Goal: Information Seeking & Learning: Find specific fact

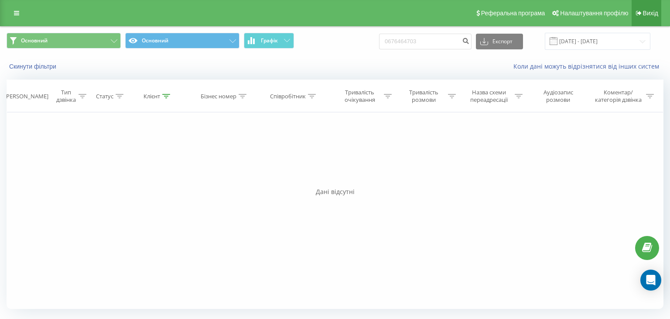
click at [648, 16] on span "Вихід" at bounding box center [650, 13] width 15 height 7
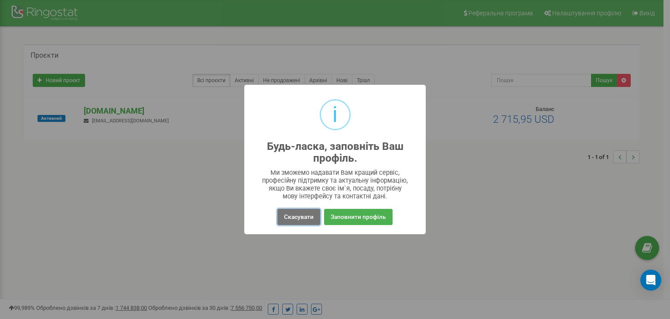
click at [300, 213] on button "Скасувати" at bounding box center [299, 217] width 43 height 16
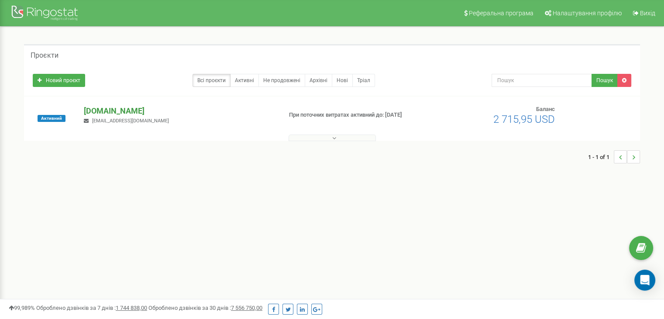
click at [97, 106] on p "[DOMAIN_NAME]" at bounding box center [179, 110] width 191 height 11
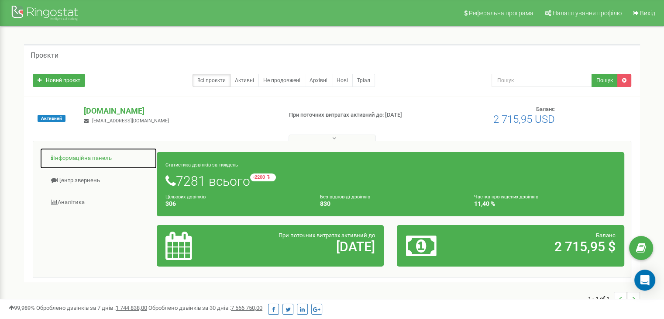
click at [81, 158] on link "Інформаційна панель" at bounding box center [98, 157] width 117 height 21
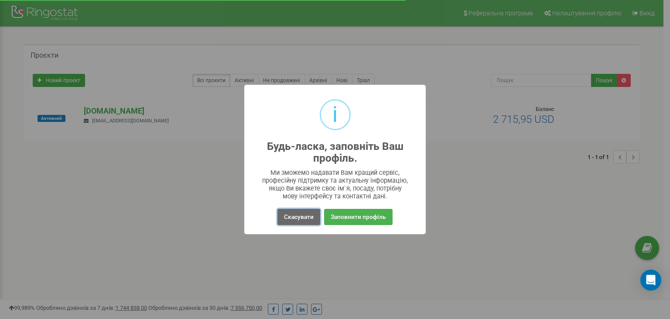
click at [286, 212] on button "Скасувати" at bounding box center [299, 217] width 43 height 16
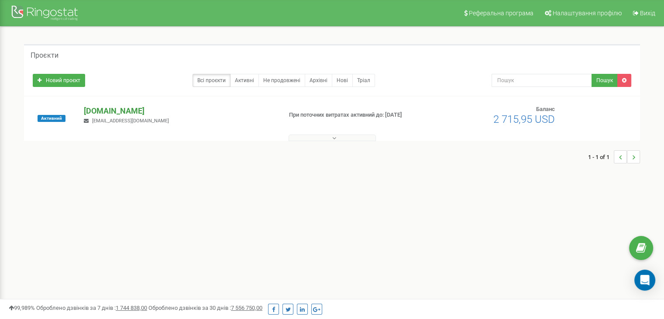
click at [94, 111] on p "[DOMAIN_NAME]" at bounding box center [179, 110] width 191 height 11
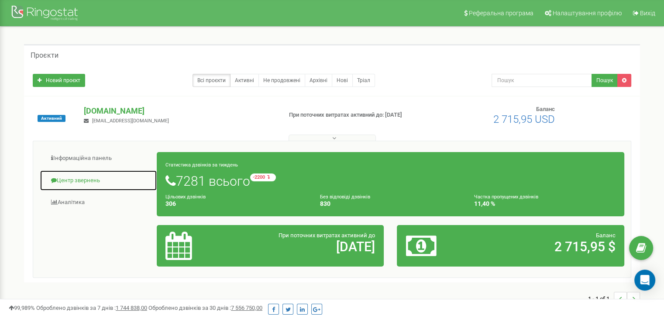
click at [86, 178] on link "Центр звернень" at bounding box center [98, 180] width 117 height 21
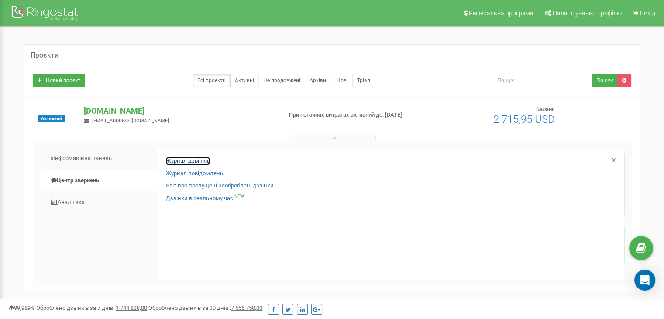
click at [189, 160] on link "Журнал дзвінків" at bounding box center [188, 161] width 44 height 8
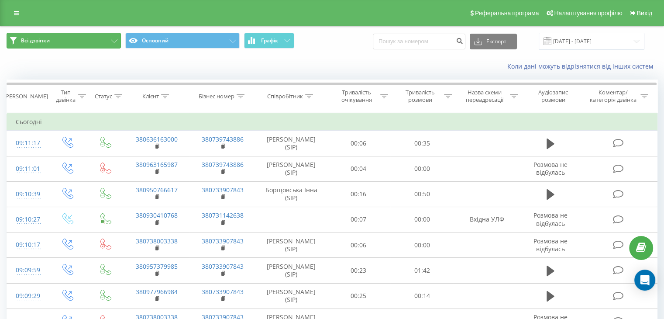
click at [115, 36] on button "Всі дзвінки" at bounding box center [64, 41] width 114 height 16
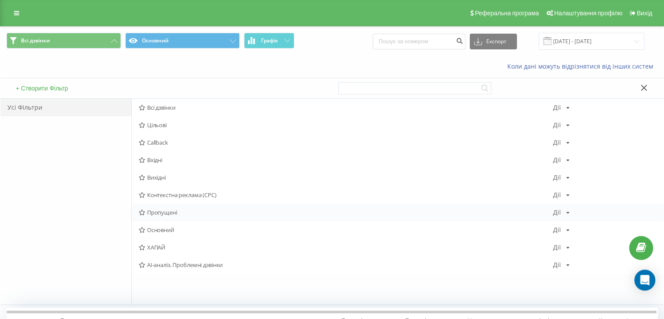
click at [155, 210] on span "Пропущені" at bounding box center [346, 212] width 414 height 6
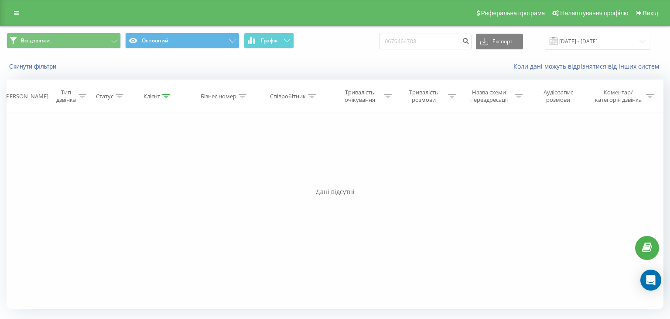
click at [426, 233] on div "Фільтрувати за умовою Дорівнює Введіть значення Скасувати OK Фільтрувати за умо…" at bounding box center [335, 210] width 657 height 196
drag, startPoint x: 437, startPoint y: 41, endPoint x: 169, endPoint y: 36, distance: 268.0
click at [169, 36] on div "Всі дзвінки Основний Графік 0676464703 Експорт .csv .xls .xlsx 19.05.2025 - 19.…" at bounding box center [335, 41] width 657 height 17
paste input "989288012"
type input "0989288012"
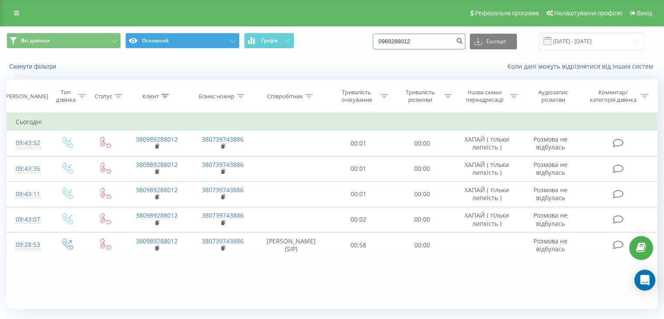
drag, startPoint x: 434, startPoint y: 45, endPoint x: 216, endPoint y: 44, distance: 217.7
click at [218, 43] on div "Всі дзвінки Основний Графік 0989288012 Експорт .csv .xls .xlsx [DATE] - [DATE]" at bounding box center [332, 41] width 651 height 17
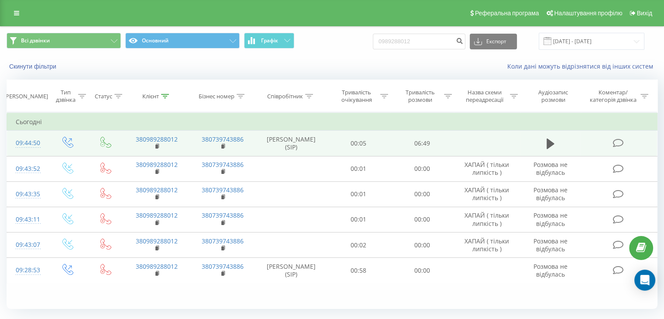
drag, startPoint x: 546, startPoint y: 142, endPoint x: 538, endPoint y: 137, distance: 10.2
click at [546, 142] on icon at bounding box center [550, 143] width 8 height 10
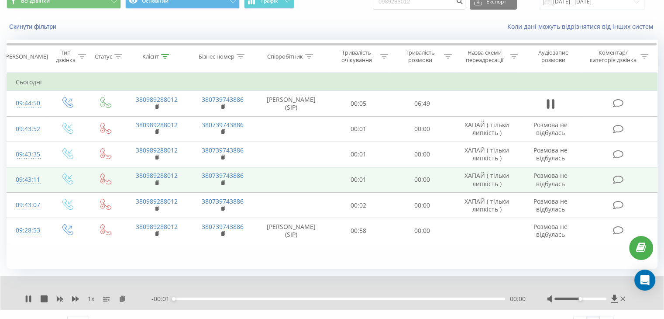
scroll to position [56, 0]
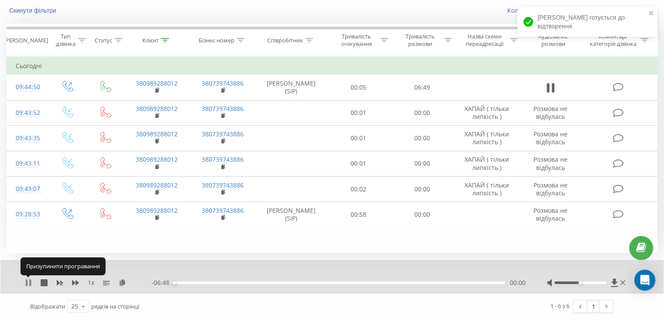
drag, startPoint x: 27, startPoint y: 284, endPoint x: 93, endPoint y: 283, distance: 66.3
click at [27, 284] on icon at bounding box center [27, 282] width 2 height 7
click at [614, 281] on icon at bounding box center [613, 282] width 7 height 8
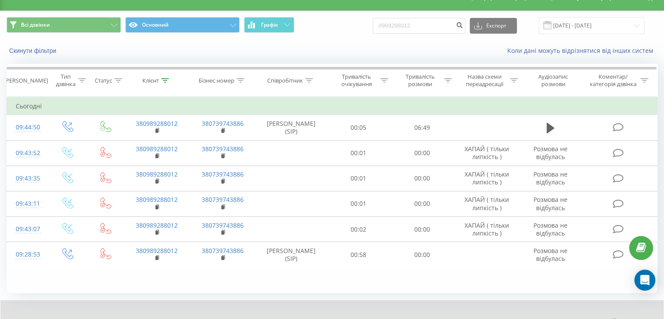
scroll to position [0, 0]
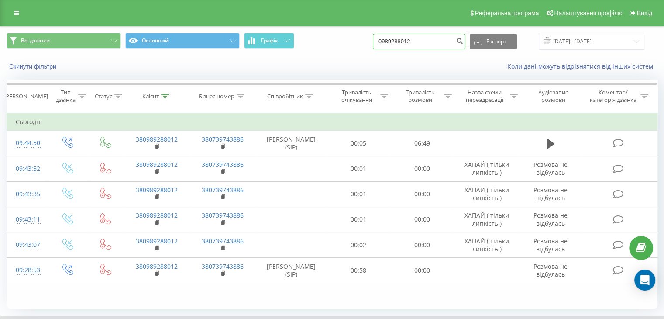
drag, startPoint x: 435, startPoint y: 40, endPoint x: 285, endPoint y: 52, distance: 150.2
click at [285, 52] on div "Всі дзвінки Основний Графік 0989288012 Експорт .csv .xls .xlsx 20.05.2025 - 20.…" at bounding box center [331, 41] width 663 height 29
paste input "73542999"
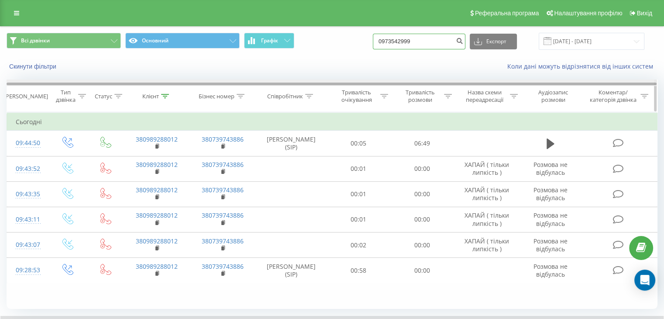
type input "0973542999"
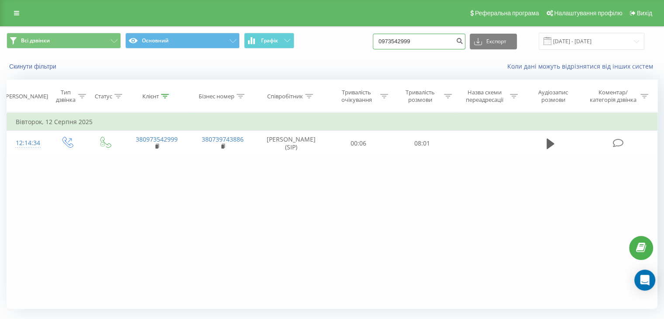
drag, startPoint x: 435, startPoint y: 44, endPoint x: 177, endPoint y: 49, distance: 257.9
click at [177, 49] on div "Всі дзвінки Основний Графік 0973542999 Експорт .csv .xls .xlsx 20.05.2025 - 20.…" at bounding box center [332, 41] width 651 height 17
paste input "660225358"
type input "0660225358"
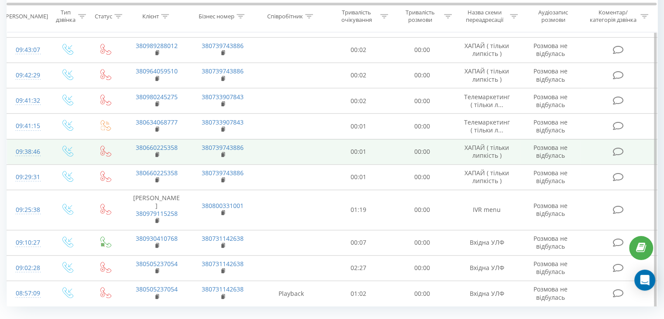
scroll to position [514, 0]
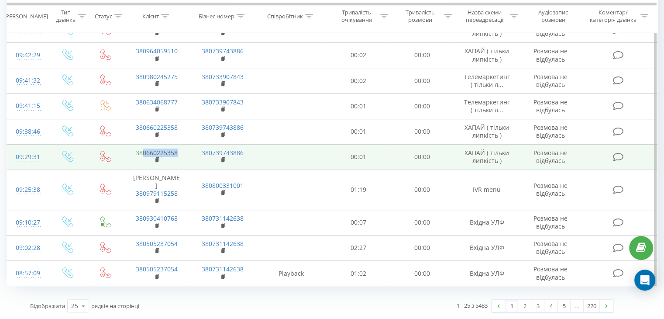
drag, startPoint x: 179, startPoint y: 142, endPoint x: 141, endPoint y: 142, distance: 38.4
click at [141, 144] on td "380660225358" at bounding box center [156, 156] width 66 height 25
copy link "0660225358"
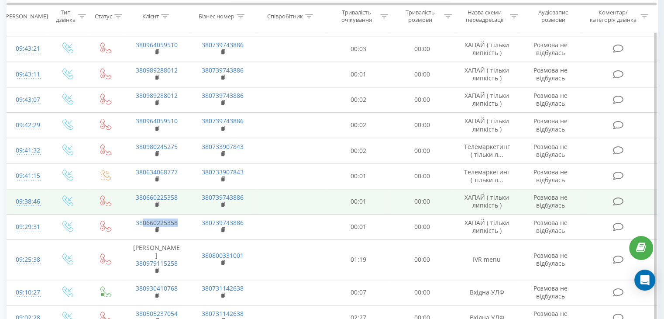
scroll to position [427, 0]
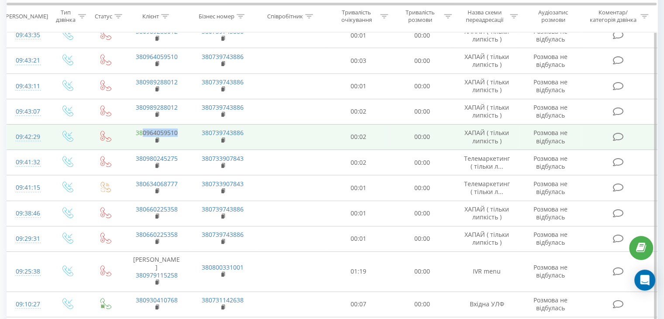
drag, startPoint x: 179, startPoint y: 131, endPoint x: 141, endPoint y: 132, distance: 38.0
click at [141, 132] on td "380964059510" at bounding box center [156, 136] width 66 height 25
copy link "0964059510"
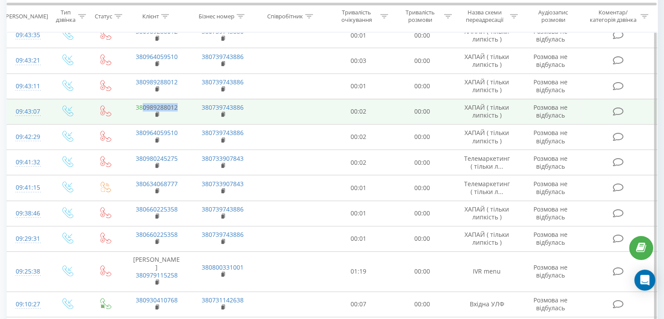
drag, startPoint x: 183, startPoint y: 105, endPoint x: 142, endPoint y: 104, distance: 41.0
click at [142, 104] on td "380989288012" at bounding box center [156, 111] width 66 height 25
copy link "0989288012"
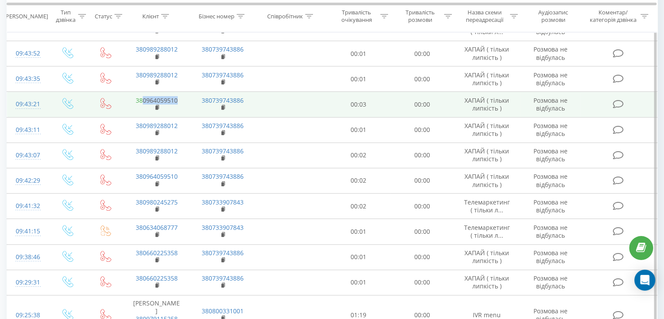
drag, startPoint x: 178, startPoint y: 99, endPoint x: 143, endPoint y: 96, distance: 35.9
click at [143, 96] on td "380964059510" at bounding box center [156, 104] width 66 height 25
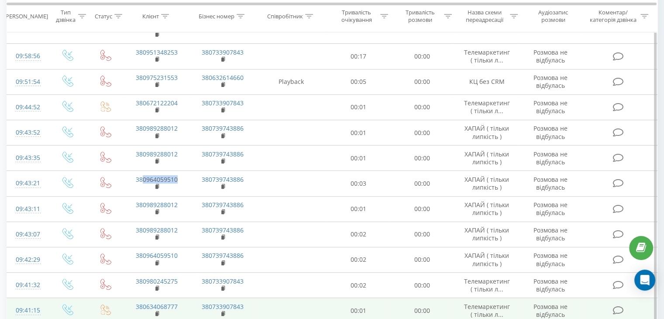
scroll to position [296, 0]
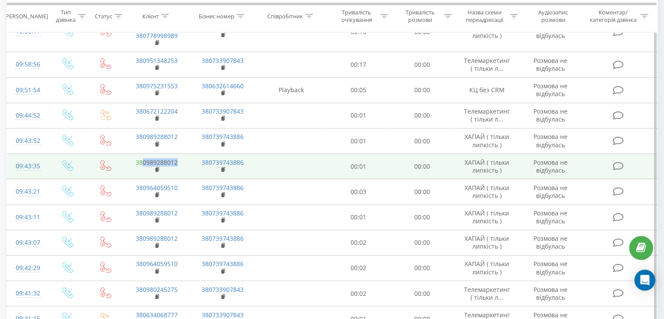
drag, startPoint x: 181, startPoint y: 160, endPoint x: 143, endPoint y: 159, distance: 38.0
click at [143, 159] on td "380989288012" at bounding box center [156, 166] width 66 height 25
copy link "0989288012"
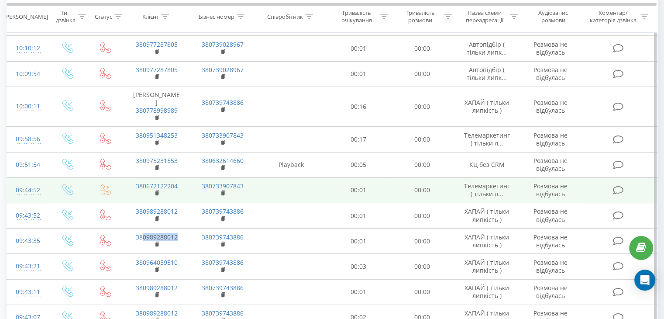
scroll to position [209, 0]
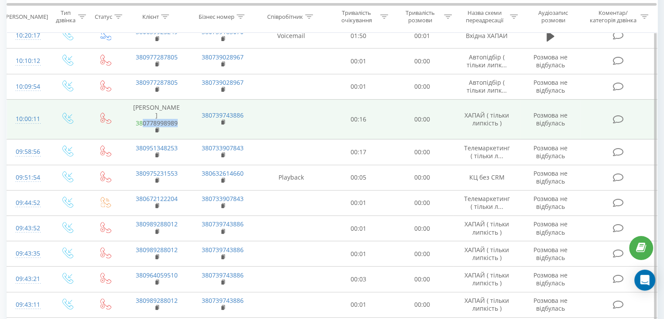
drag, startPoint x: 183, startPoint y: 120, endPoint x: 143, endPoint y: 123, distance: 40.2
click at [143, 123] on td "Ящук Станіслав Юрійович 380778998989" at bounding box center [156, 119] width 66 height 40
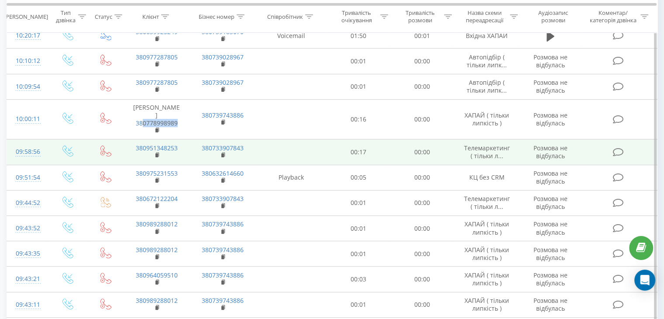
copy link "0778998989"
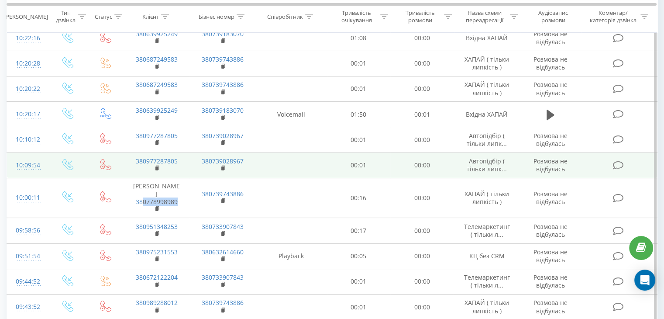
scroll to position [78, 0]
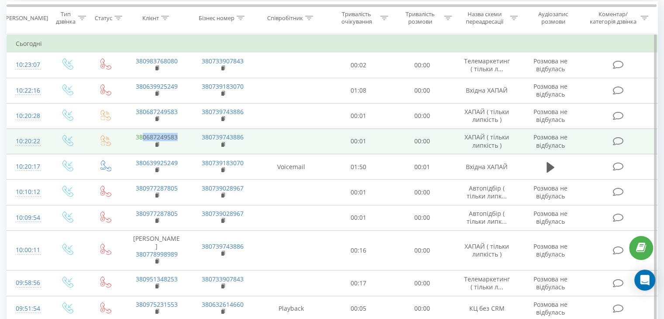
drag, startPoint x: 178, startPoint y: 136, endPoint x: 144, endPoint y: 137, distance: 34.5
click at [144, 137] on td "380687249583" at bounding box center [156, 140] width 66 height 25
copy link "0687249583"
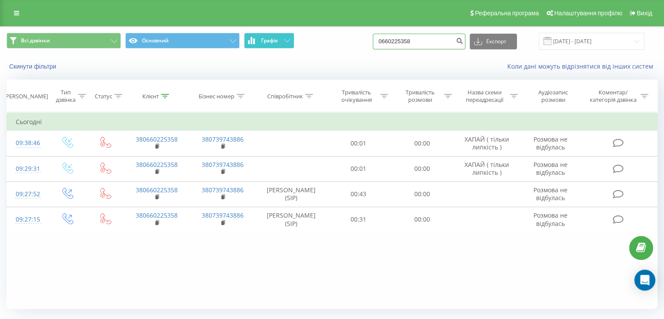
drag, startPoint x: 434, startPoint y: 41, endPoint x: 294, endPoint y: 40, distance: 140.1
click at [295, 40] on div "Всі дзвінки Основний Графік 0660225358 Експорт .csv .xls .xlsx 20.05.2025 - 20.…" at bounding box center [332, 41] width 651 height 17
paste input "964059510"
type input "0964059510"
drag, startPoint x: 325, startPoint y: 45, endPoint x: 234, endPoint y: 55, distance: 91.3
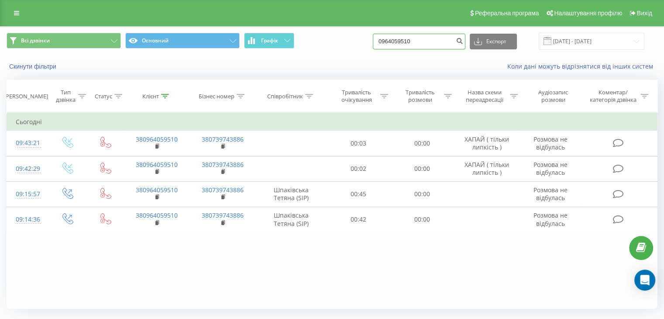
click at [234, 55] on div "Всі дзвінки Основний Графік 0964059510 Експорт .csv .xls .xlsx [DATE] - [DATE]" at bounding box center [331, 41] width 663 height 29
paste input "89288012"
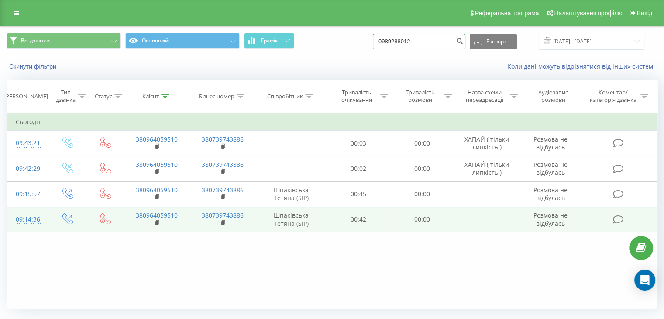
type input "0989288012"
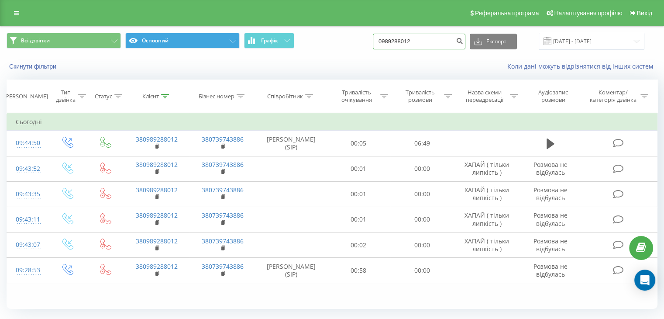
drag, startPoint x: 397, startPoint y: 39, endPoint x: 189, endPoint y: 41, distance: 207.7
click at [189, 41] on div "Всі дзвінки Основний Графік 0989288012 Експорт .csv .xls .xlsx 20.05.2025 - 20.…" at bounding box center [332, 41] width 651 height 17
paste input "778998989"
type input "0778998989"
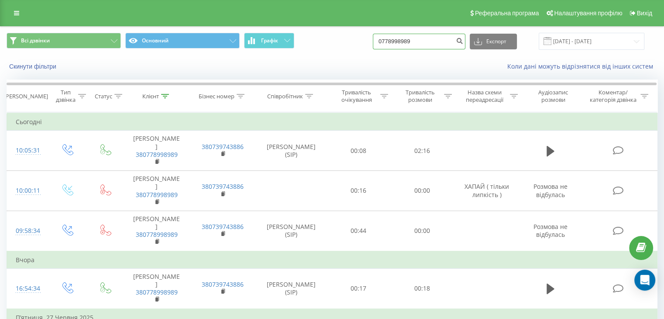
drag, startPoint x: 339, startPoint y: 44, endPoint x: 283, endPoint y: 50, distance: 57.1
click at [283, 50] on div "Всі дзвінки Основний Графік 0778998989 Експорт .csv .xls .xlsx 20.05.2025 - 20.…" at bounding box center [331, 41] width 663 height 29
paste input "687249583"
type input "0687249583"
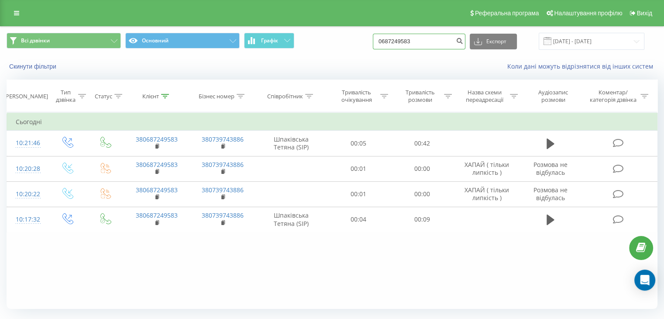
drag, startPoint x: 430, startPoint y: 44, endPoint x: 242, endPoint y: 70, distance: 189.5
click at [242, 70] on div "Всі дзвінки Основний Графік 0687249583 Експорт .csv .xls .xlsx 20.05.2025 - 20.…" at bounding box center [331, 52] width 663 height 50
paste input "380955483455"
drag, startPoint x: 397, startPoint y: 39, endPoint x: 363, endPoint y: 45, distance: 34.2
click at [363, 45] on div "Всі дзвінки Основний Графік 380955483455 Експорт .csv .xls .xlsx 20.05.2025 - 2…" at bounding box center [332, 41] width 651 height 17
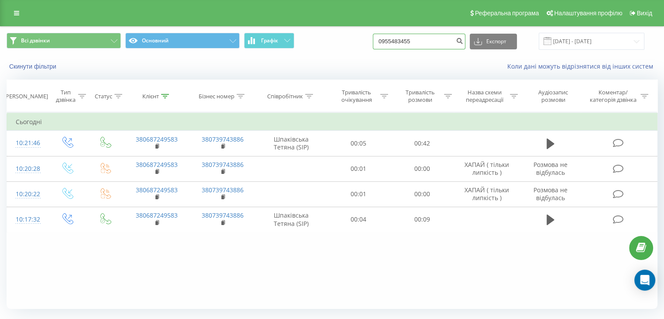
click at [403, 44] on input "0955483455" at bounding box center [419, 42] width 93 height 16
type input "0955483455"
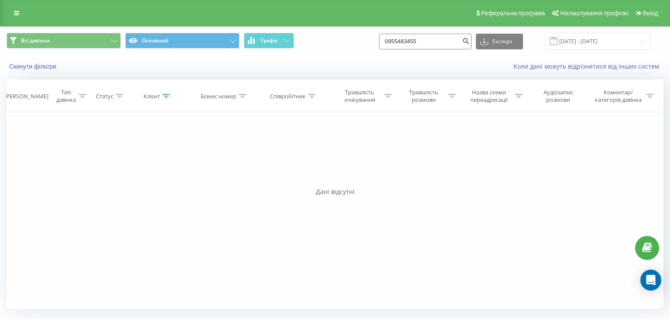
click at [415, 40] on input "0955483455" at bounding box center [425, 42] width 93 height 16
click at [418, 41] on input "0955483455" at bounding box center [425, 42] width 93 height 16
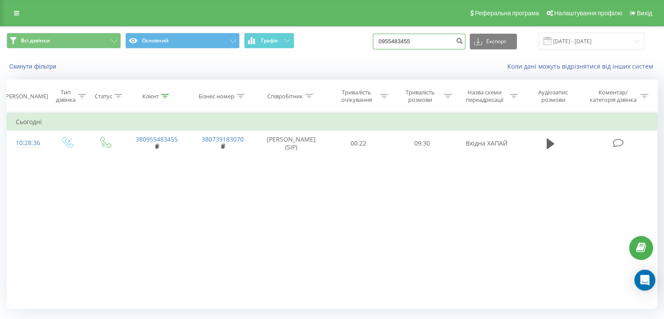
click at [434, 42] on input "0955483455" at bounding box center [419, 42] width 93 height 16
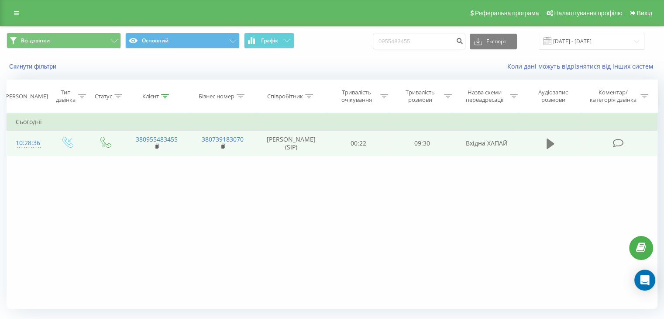
click at [551, 144] on icon at bounding box center [550, 143] width 8 height 10
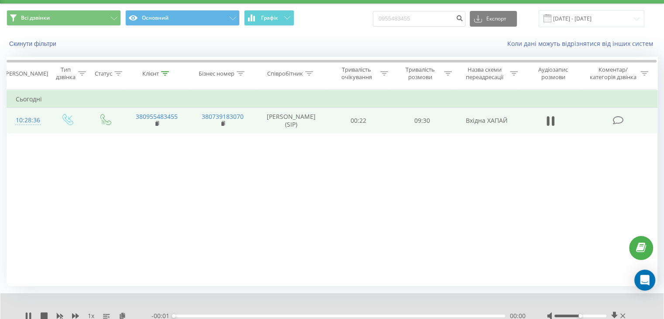
scroll to position [56, 0]
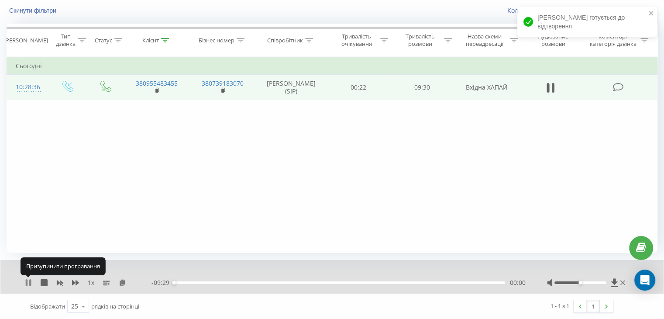
click at [27, 282] on icon at bounding box center [27, 282] width 2 height 7
click at [614, 284] on icon at bounding box center [613, 282] width 7 height 9
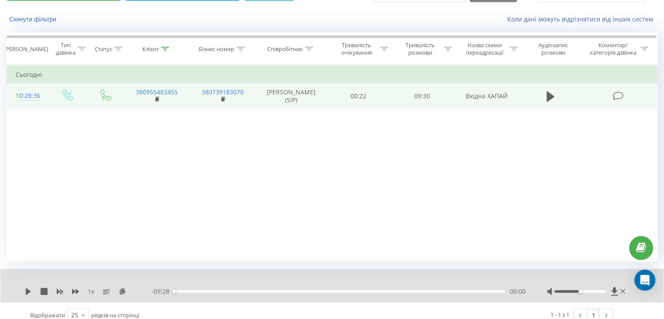
scroll to position [0, 0]
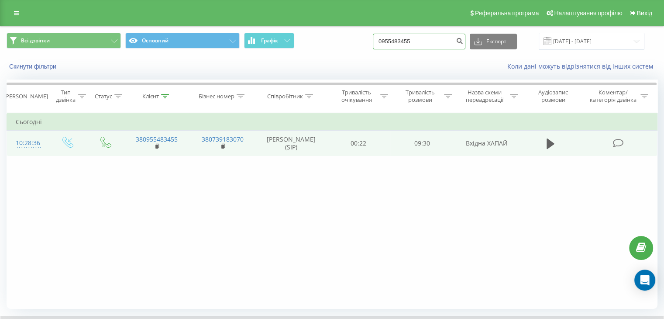
click at [433, 39] on input "0955483455" at bounding box center [419, 42] width 93 height 16
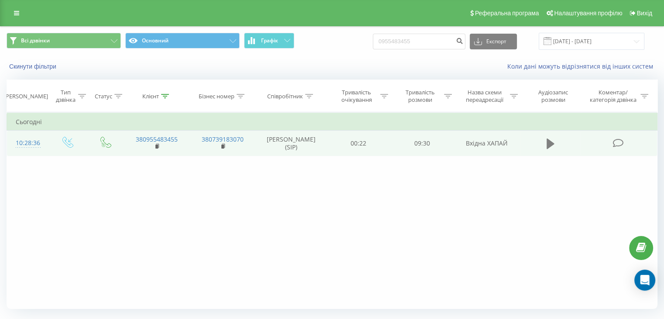
click at [546, 138] on icon at bounding box center [550, 143] width 8 height 12
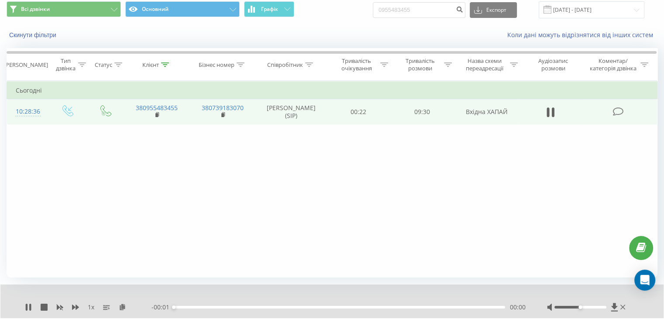
scroll to position [56, 0]
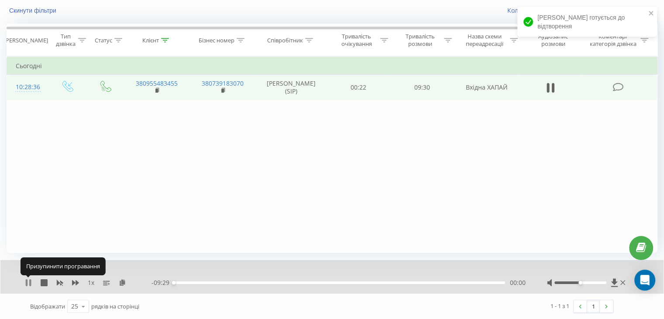
click at [28, 281] on icon at bounding box center [28, 282] width 7 height 7
click at [613, 282] on icon at bounding box center [613, 282] width 7 height 8
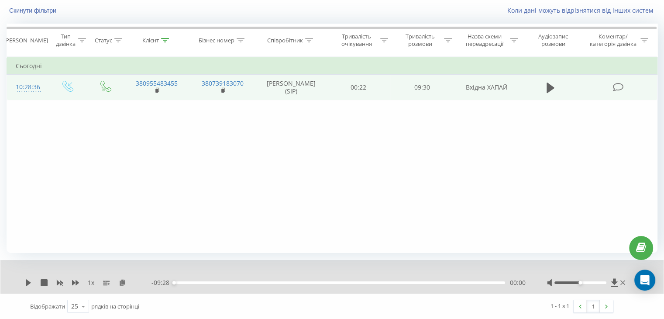
click at [617, 86] on icon at bounding box center [617, 86] width 11 height 9
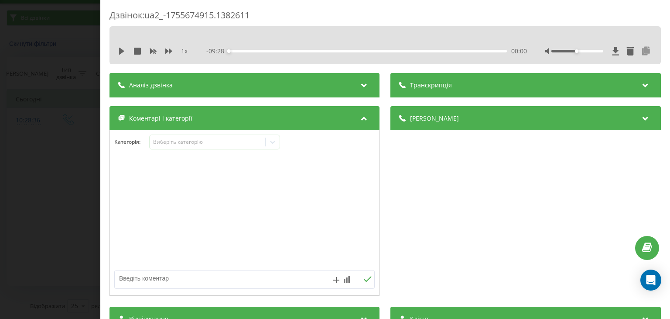
click at [641, 48] on icon at bounding box center [646, 51] width 10 height 9
click at [42, 138] on div "Дзвінок : ua2_-1755674915.1382611 1 x - 09:28 00:00 00:00 Транскрипція Для AI-а…" at bounding box center [335, 159] width 670 height 319
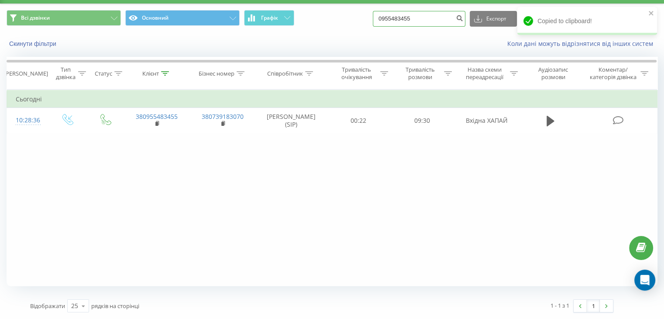
click at [405, 20] on input "0955483455" at bounding box center [419, 19] width 93 height 16
paste input "676464703"
type input "0676464703"
